Goal: Information Seeking & Learning: Learn about a topic

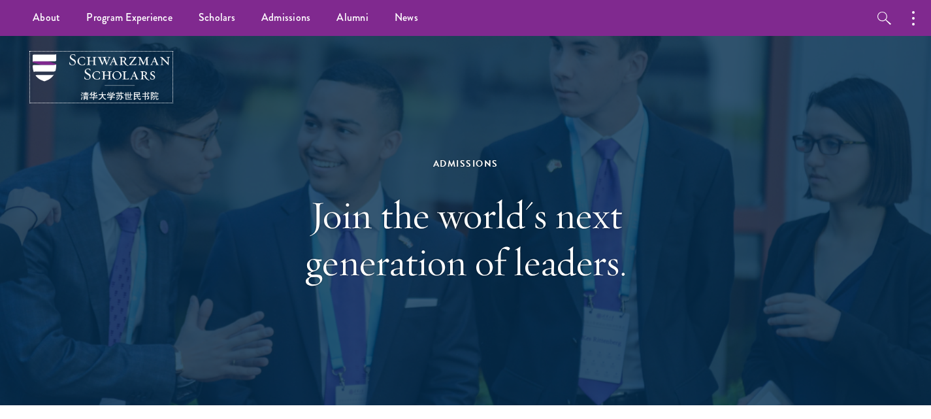
click at [128, 59] on img at bounding box center [101, 77] width 137 height 46
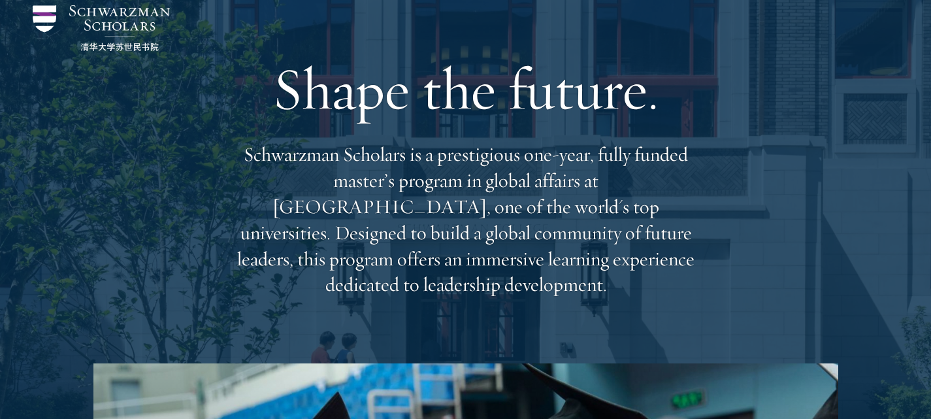
scroll to position [69, 0]
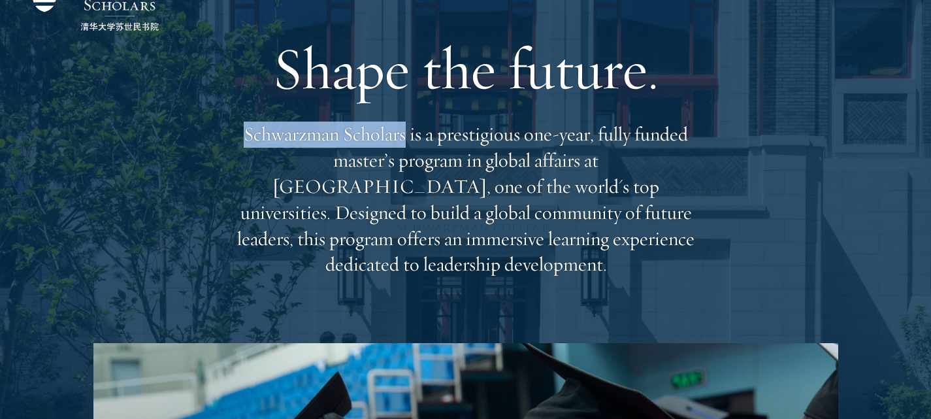
drag, startPoint x: 246, startPoint y: 132, endPoint x: 406, endPoint y: 140, distance: 160.9
click at [406, 140] on p "Schwarzman Scholars is a prestigious one-year, fully funded master’s program in…" at bounding box center [466, 200] width 470 height 156
copy p "Schwarzman Scholars"
